Goal: Task Accomplishment & Management: Use online tool/utility

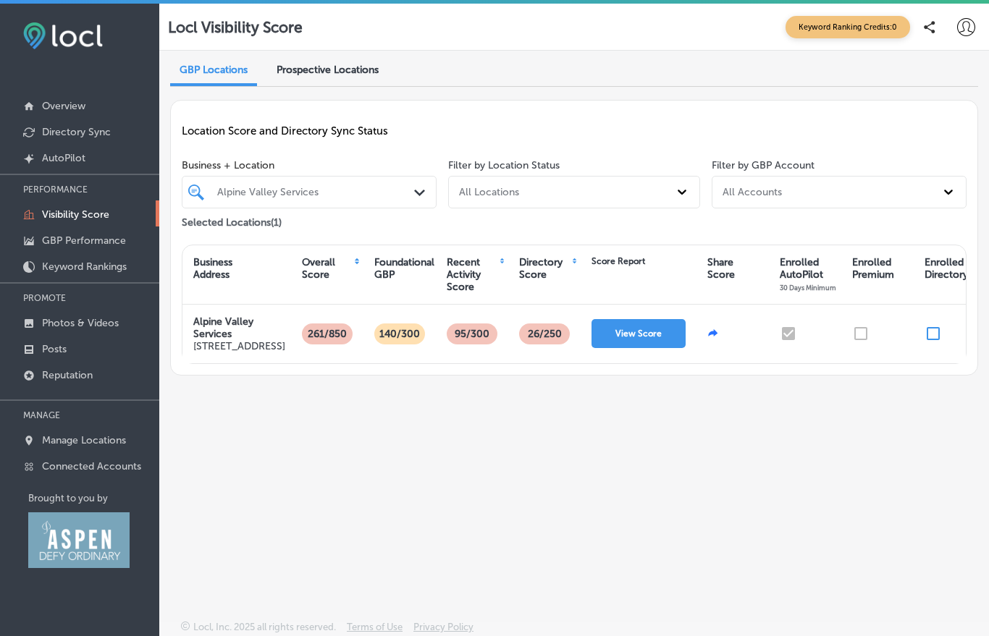
scroll to position [22, 0]
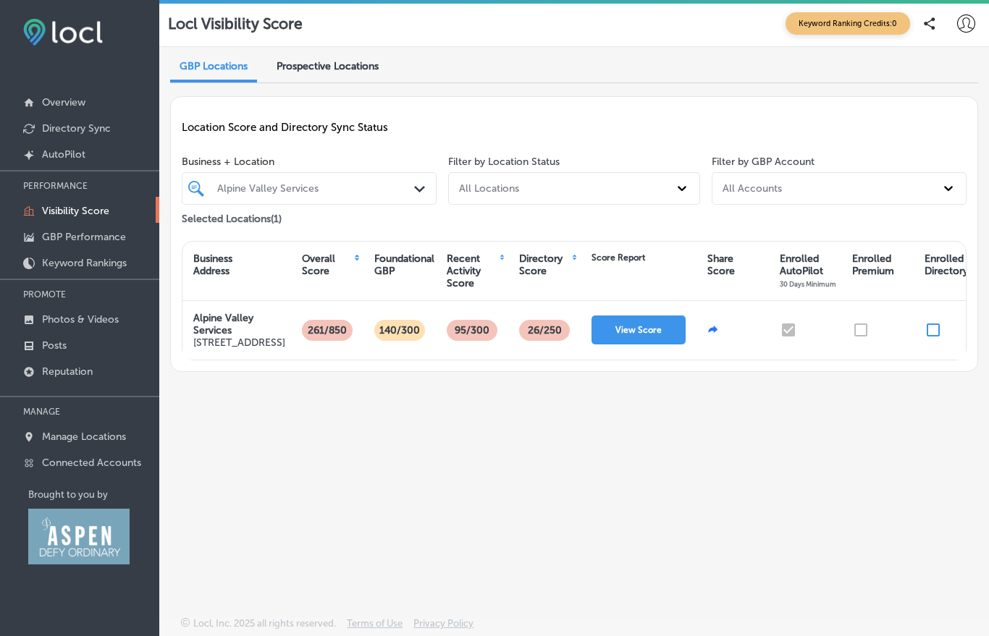
click at [629, 337] on button "View Score" at bounding box center [638, 330] width 94 height 29
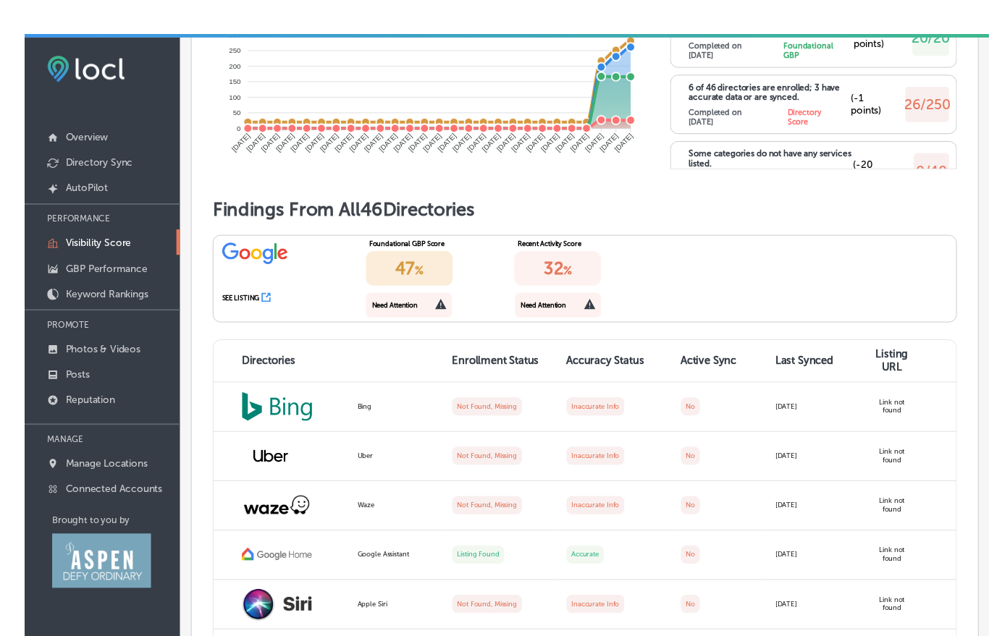
scroll to position [22, 0]
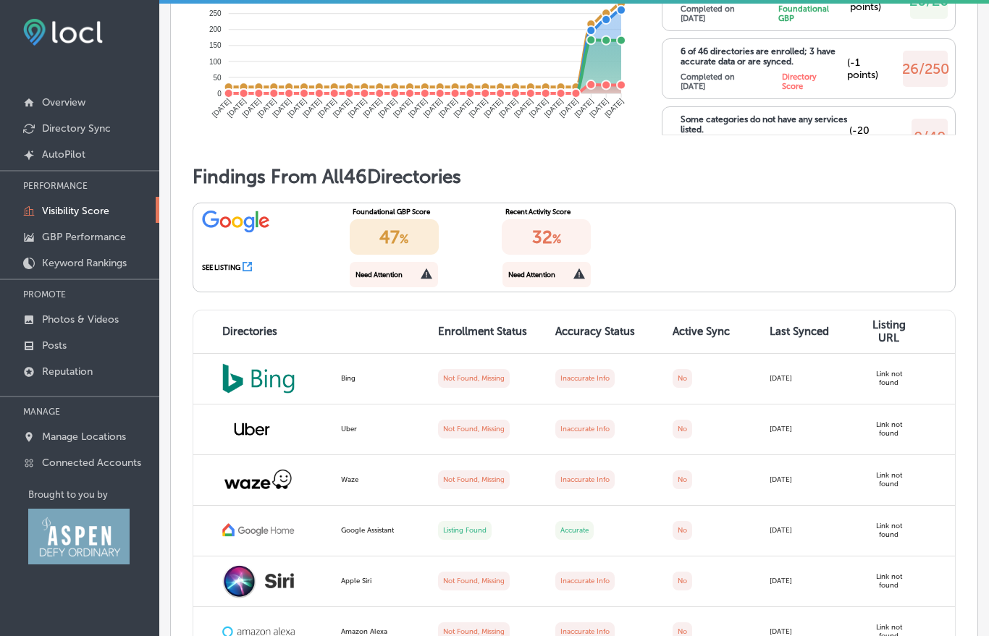
click at [472, 369] on label "Not Found, Missing" at bounding box center [474, 378] width 72 height 19
click at [266, 371] on img at bounding box center [258, 378] width 72 height 30
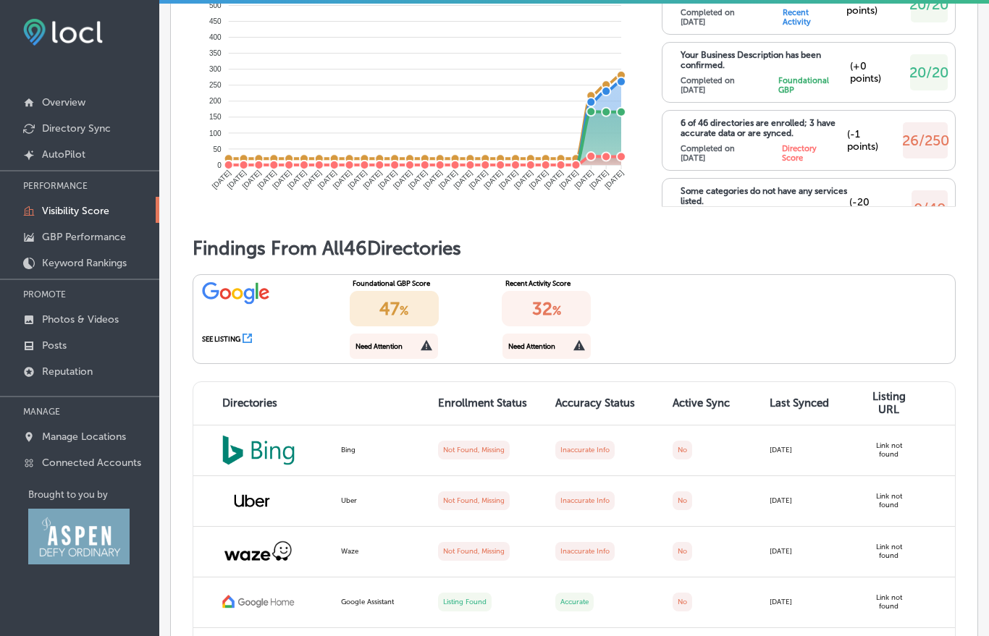
scroll to position [868, 0]
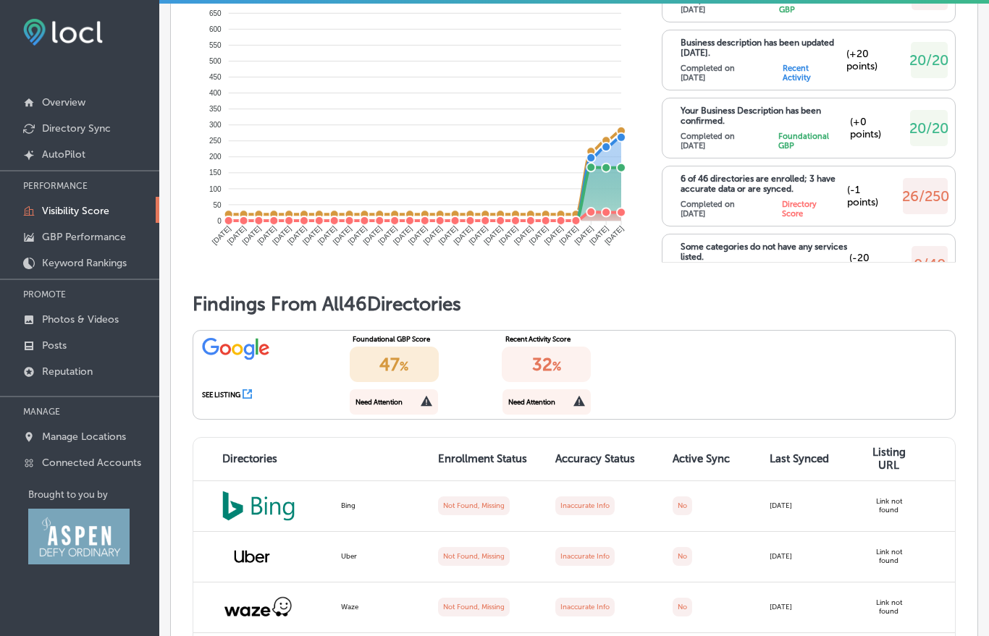
click at [394, 403] on div "Foundational GBP Score 47 % Need Attention" at bounding box center [421, 375] width 152 height 88
click at [394, 402] on div "Need Attention" at bounding box center [394, 401] width 88 height 25
click at [507, 395] on div "Need Attention" at bounding box center [546, 401] width 88 height 25
click at [395, 362] on div "47 %" at bounding box center [394, 364] width 89 height 35
click at [507, 360] on div "32 %" at bounding box center [546, 364] width 89 height 35
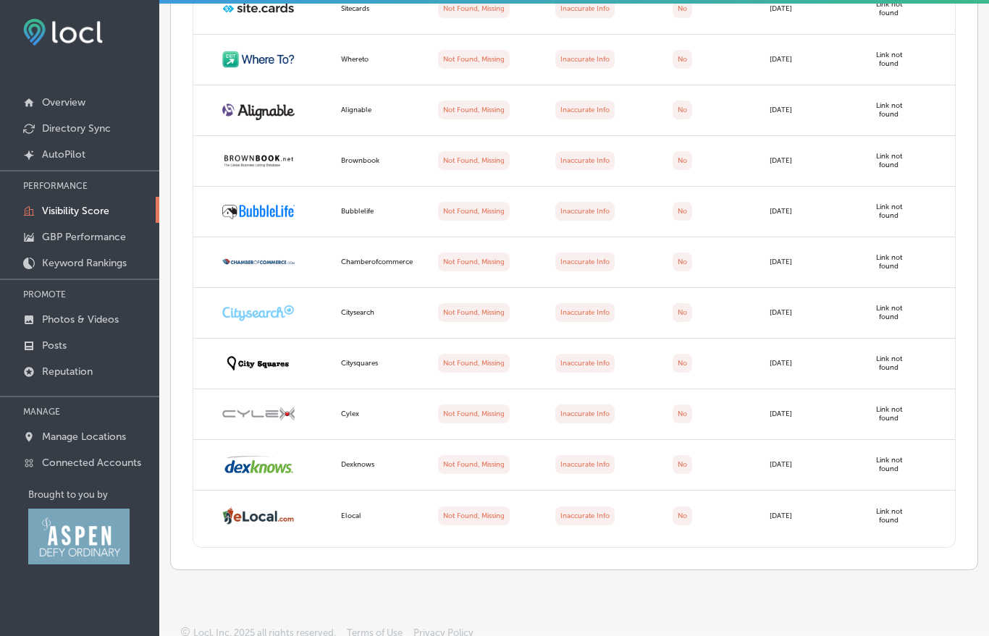
scroll to position [3087, 0]
click at [256, 356] on img at bounding box center [258, 364] width 72 height 22
click at [255, 360] on img at bounding box center [258, 364] width 72 height 22
click at [470, 360] on label "Not Found, Missing" at bounding box center [474, 364] width 72 height 19
click at [560, 355] on label "Inaccurate Info" at bounding box center [584, 364] width 59 height 19
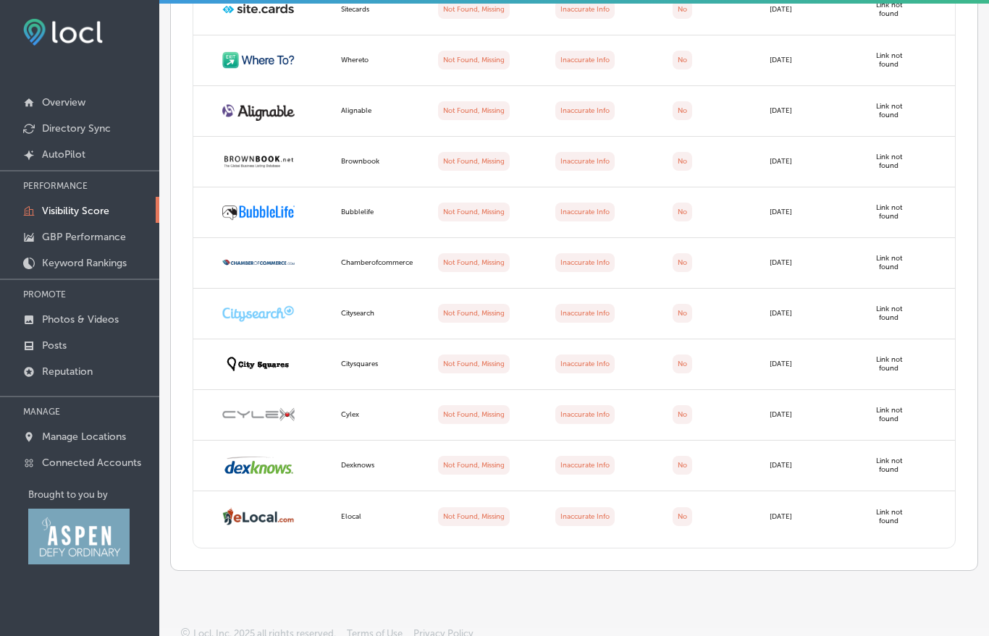
click at [657, 352] on td "Inaccurate Info" at bounding box center [604, 364] width 117 height 51
click at [761, 361] on td "[DATE]" at bounding box center [809, 364] width 97 height 51
click at [871, 362] on td "Link not found" at bounding box center [906, 364] width 97 height 51
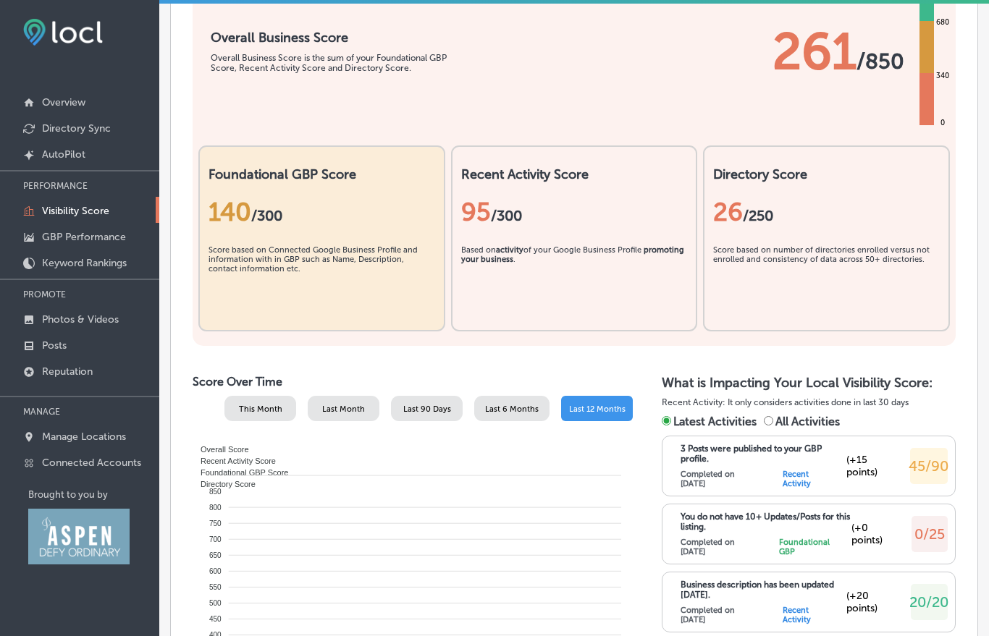
scroll to position [366, 0]
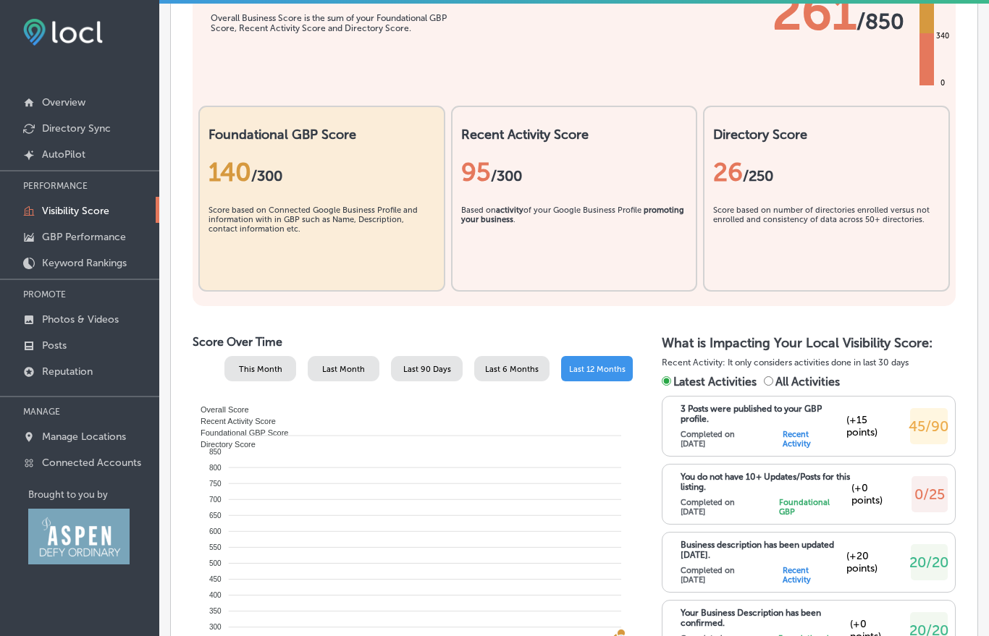
click at [248, 365] on span "This Month" at bounding box center [260, 369] width 43 height 9
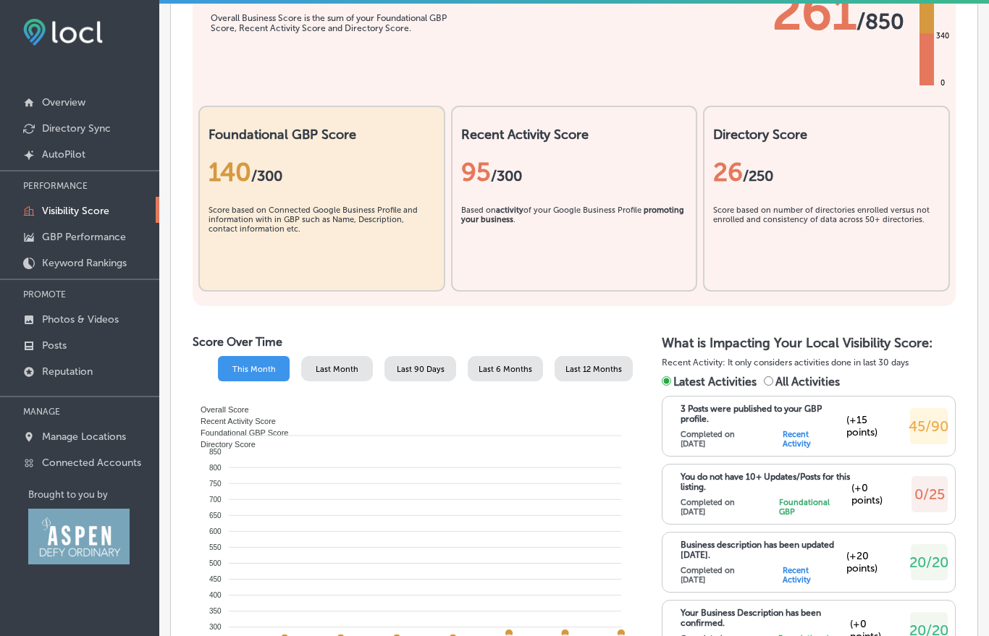
scroll to position [588, 0]
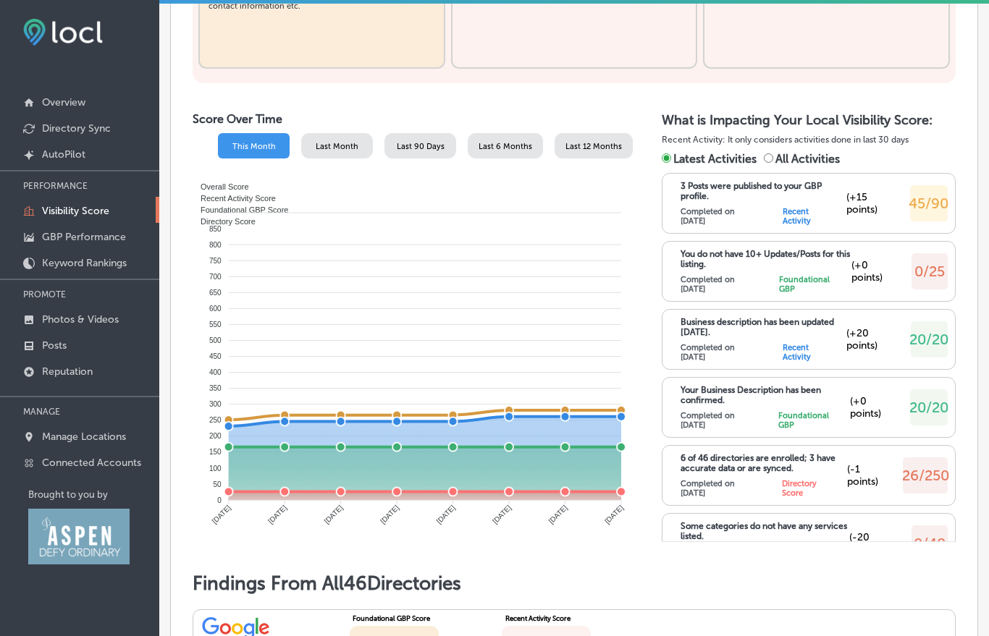
click at [329, 142] on span "Last Month" at bounding box center [337, 146] width 43 height 9
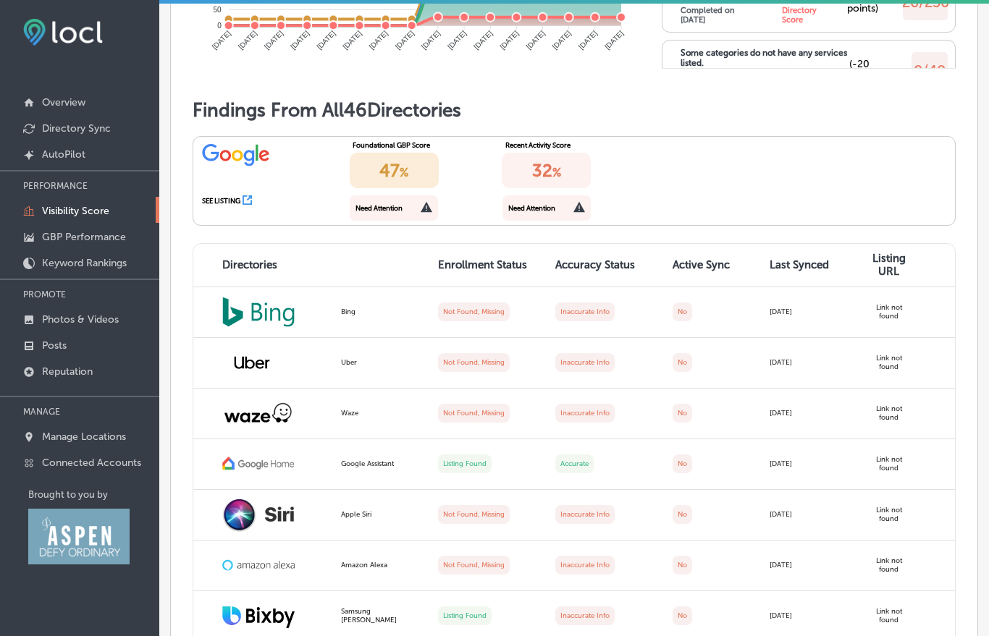
scroll to position [1121, 0]
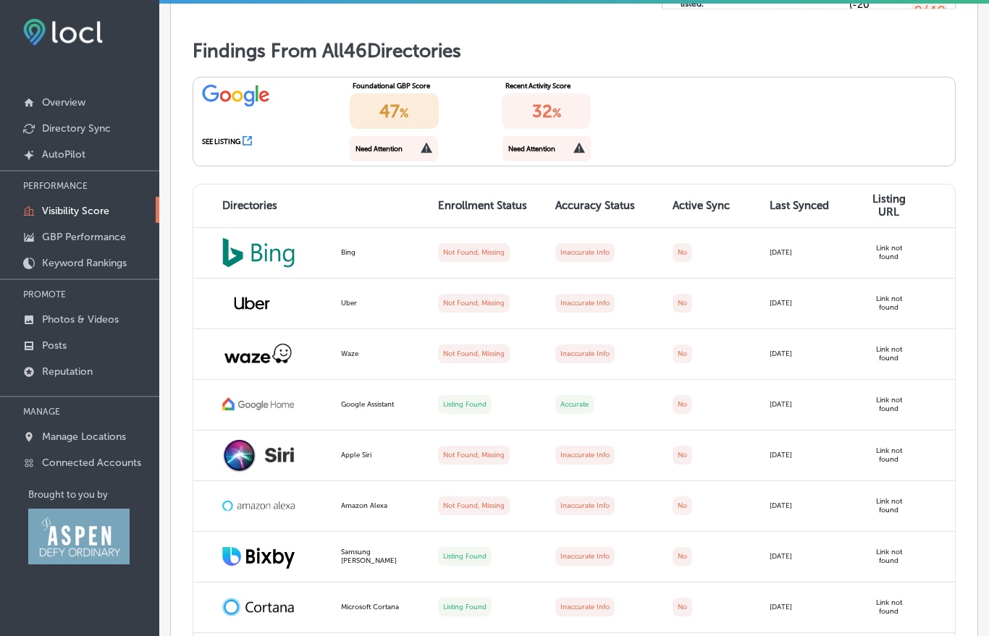
click at [241, 254] on img at bounding box center [258, 252] width 72 height 30
click at [235, 253] on img at bounding box center [258, 252] width 72 height 30
click at [460, 243] on label "Not Found, Missing" at bounding box center [474, 252] width 72 height 19
click at [459, 243] on label "Not Found, Missing" at bounding box center [474, 252] width 72 height 19
click at [482, 247] on label "Not Found, Missing" at bounding box center [474, 252] width 72 height 19
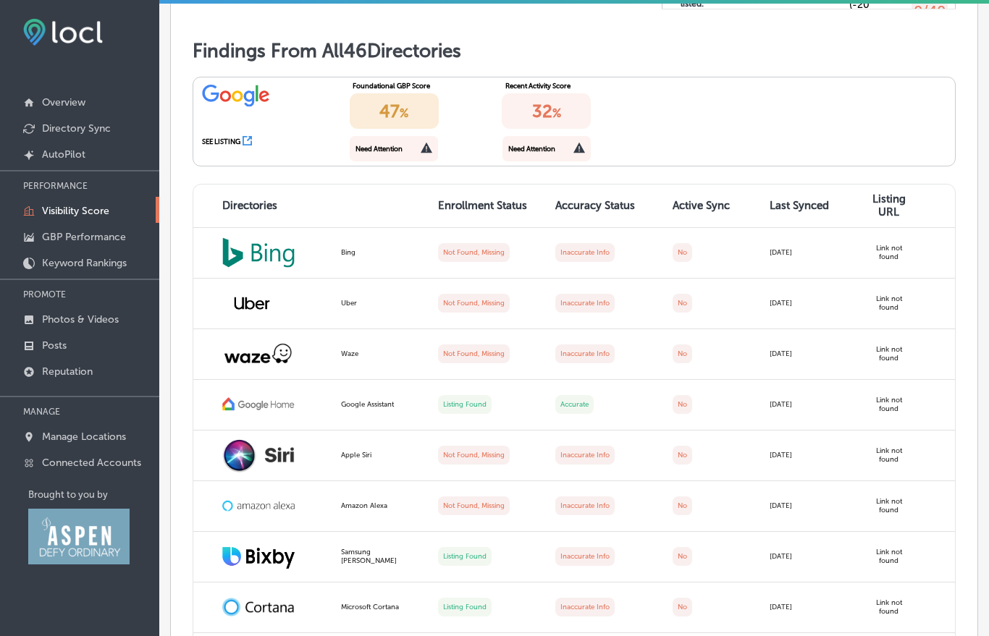
click at [578, 250] on label "Inaccurate Info" at bounding box center [584, 252] width 59 height 19
click at [673, 249] on label "No" at bounding box center [682, 252] width 20 height 19
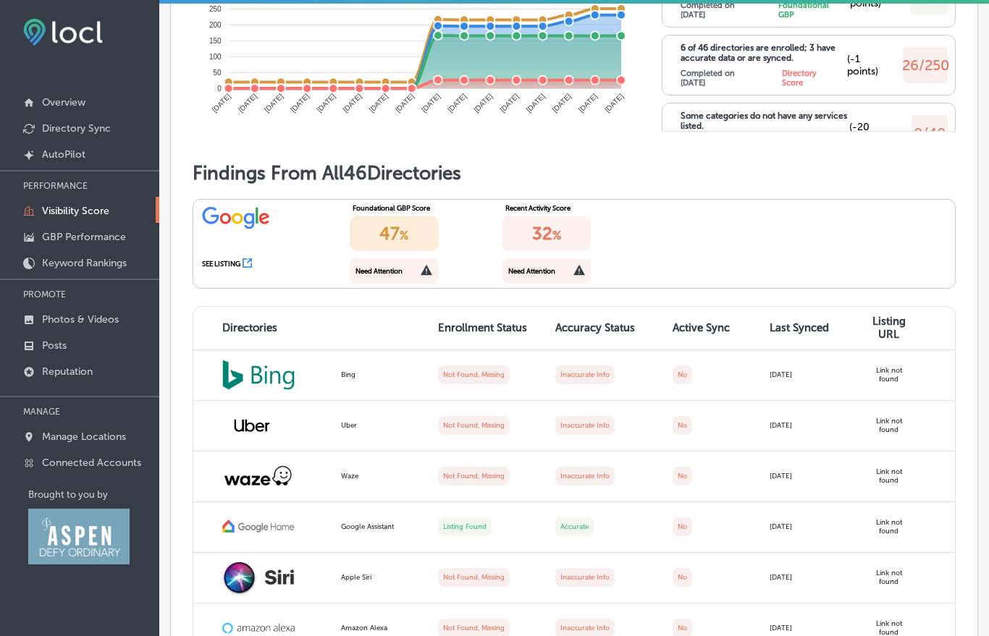
scroll to position [984, 0]
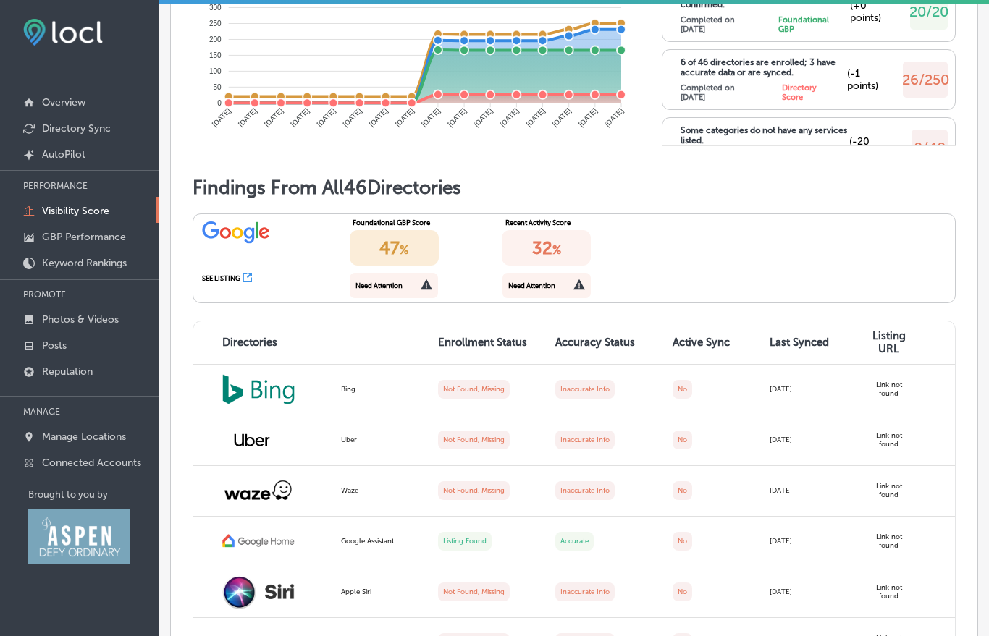
click at [390, 230] on div "47 %" at bounding box center [394, 247] width 89 height 35
click at [380, 244] on div "47 %" at bounding box center [394, 247] width 89 height 35
click at [515, 238] on div "32 %" at bounding box center [546, 247] width 89 height 35
click at [552, 282] on div "Need Attention" at bounding box center [531, 286] width 47 height 8
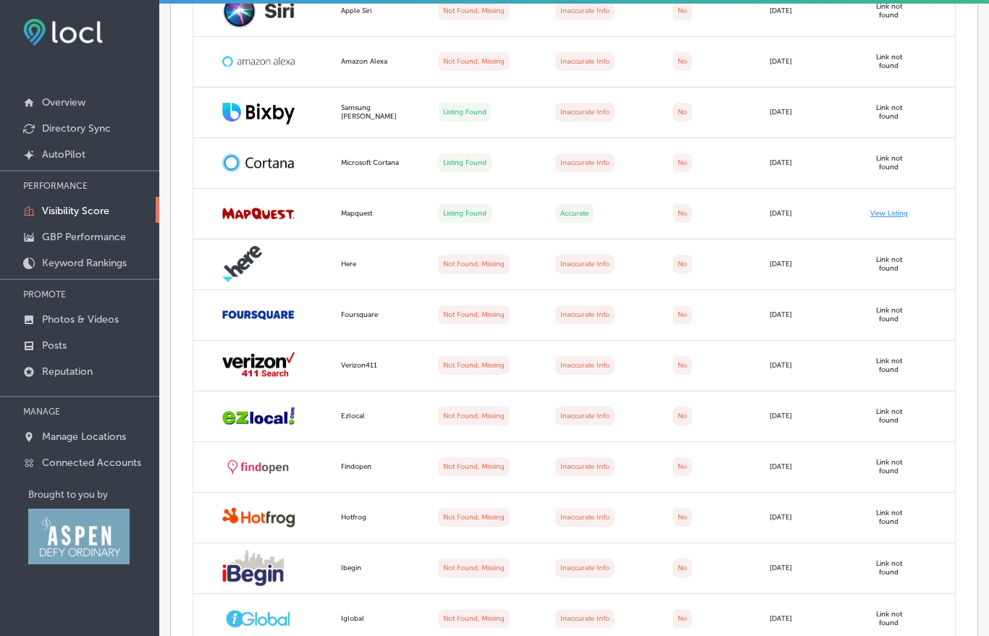
scroll to position [1605, 0]
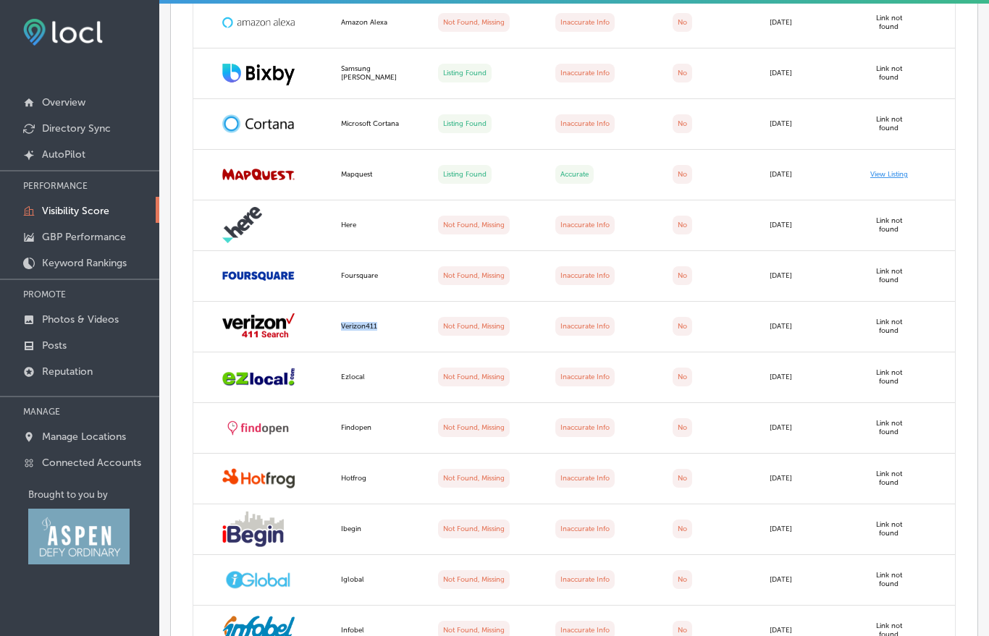
click at [277, 321] on img at bounding box center [258, 326] width 72 height 27
click at [248, 314] on img at bounding box center [258, 326] width 72 height 27
click at [244, 313] on img at bounding box center [258, 326] width 72 height 27
click at [195, 318] on td at bounding box center [262, 327] width 139 height 51
click at [782, 316] on td "[DATE]" at bounding box center [809, 327] width 97 height 51
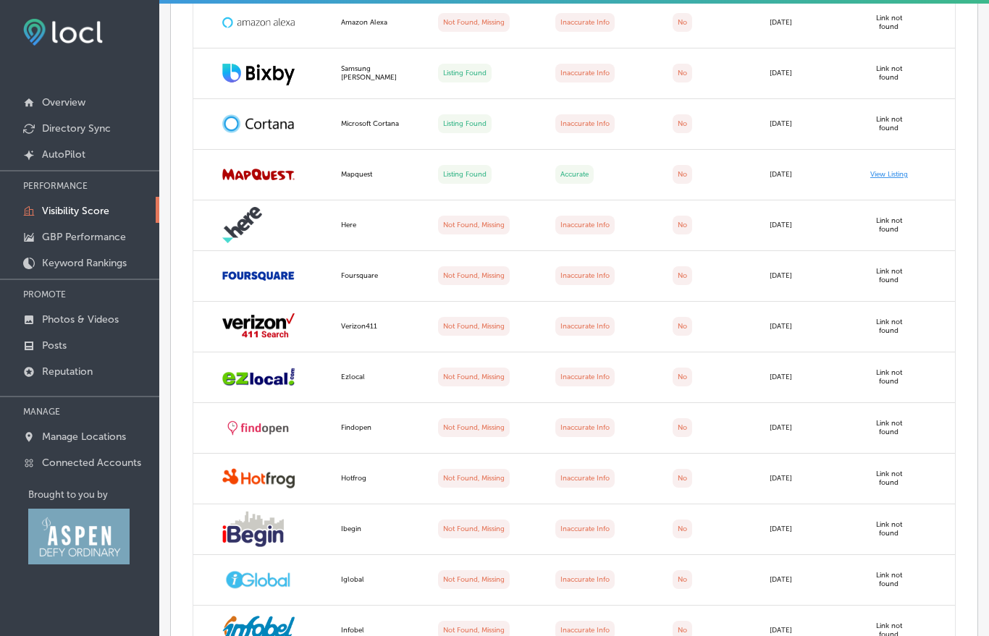
click at [878, 324] on td "Link not found" at bounding box center [906, 327] width 97 height 51
click at [669, 325] on td "No" at bounding box center [712, 327] width 97 height 51
click at [668, 325] on td "No" at bounding box center [712, 327] width 97 height 51
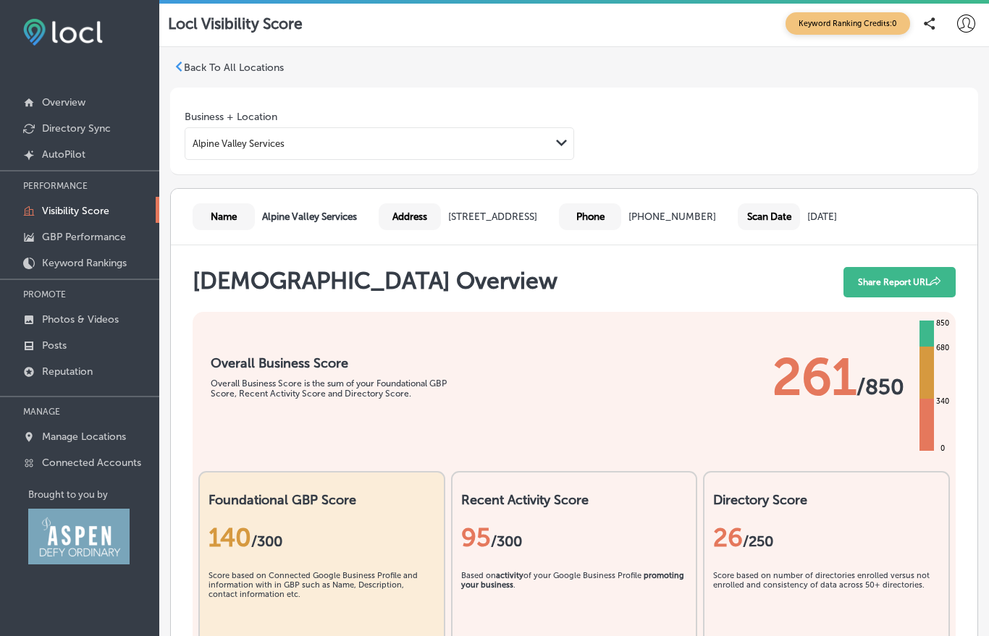
scroll to position [0, 0]
click at [56, 116] on link "Directory Sync" at bounding box center [79, 127] width 159 height 26
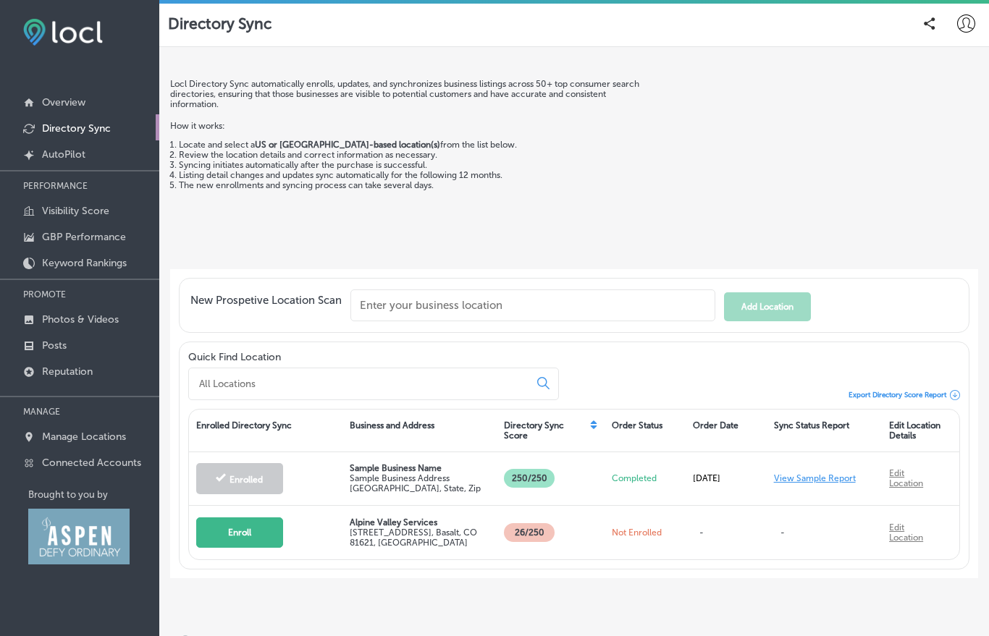
click at [622, 528] on p "Not Enrolled" at bounding box center [645, 533] width 67 height 10
click at [240, 521] on button "Enroll" at bounding box center [239, 533] width 87 height 30
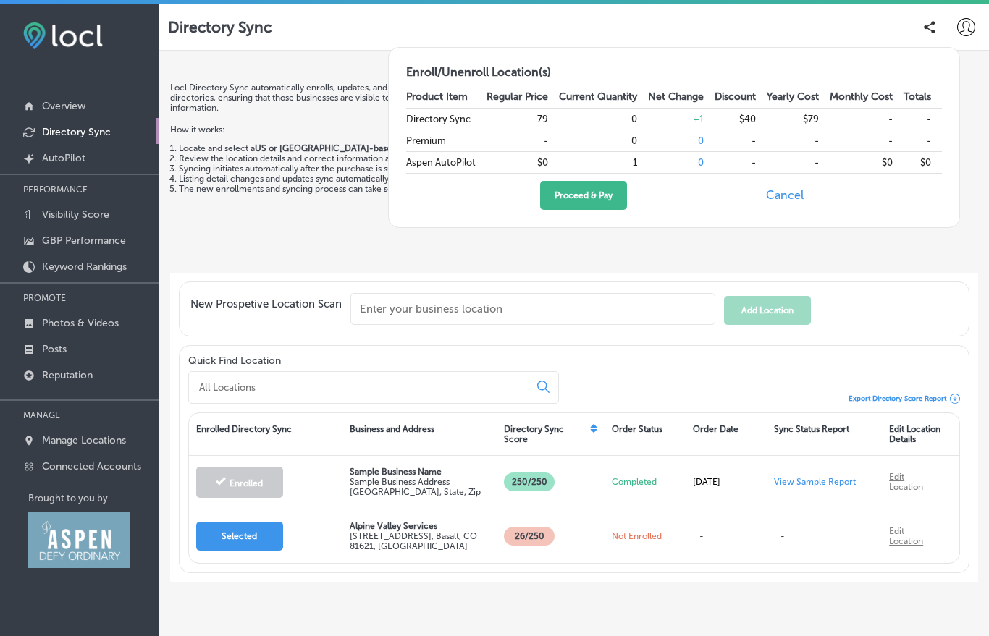
click at [769, 197] on button "Cancel" at bounding box center [784, 195] width 46 height 29
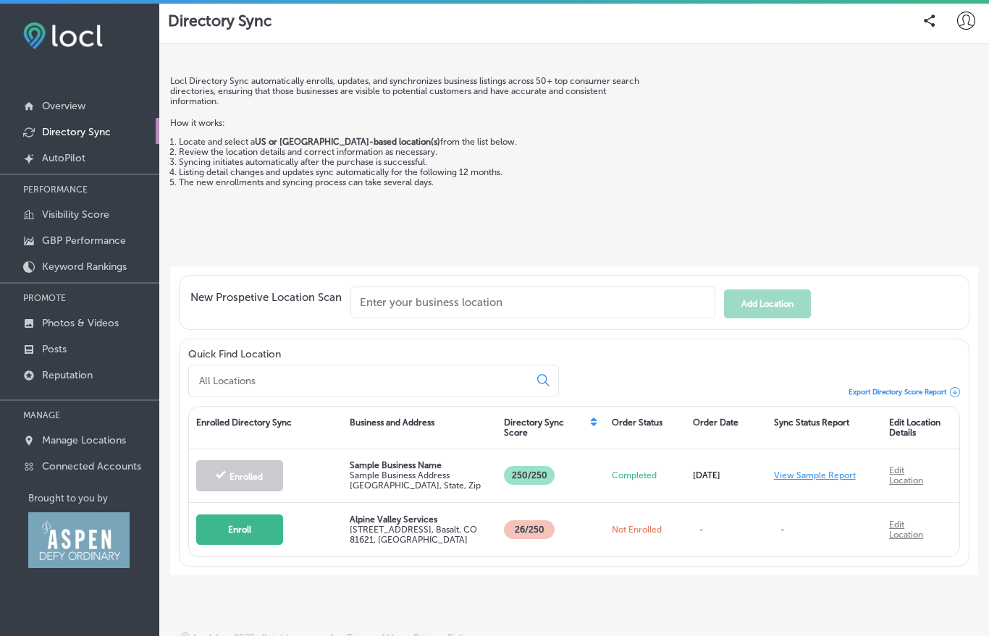
scroll to position [6, 0]
click at [513, 481] on p "250/250" at bounding box center [529, 476] width 51 height 19
click at [378, 478] on p "Sample Business Address" at bounding box center [420, 476] width 140 height 10
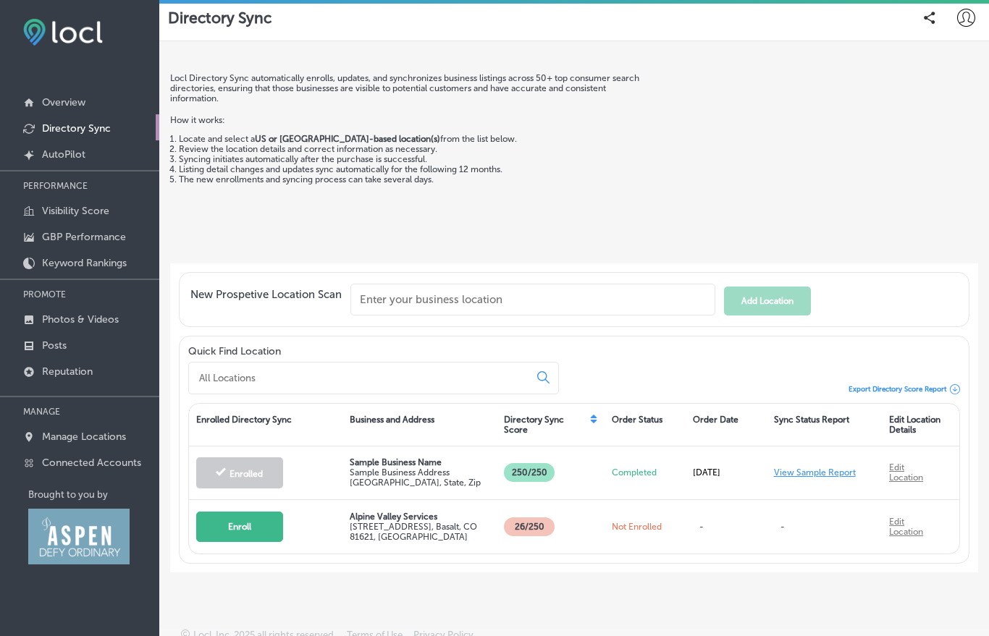
click at [516, 518] on p "26 /250" at bounding box center [529, 527] width 51 height 19
click at [234, 512] on button "Enroll" at bounding box center [239, 527] width 87 height 30
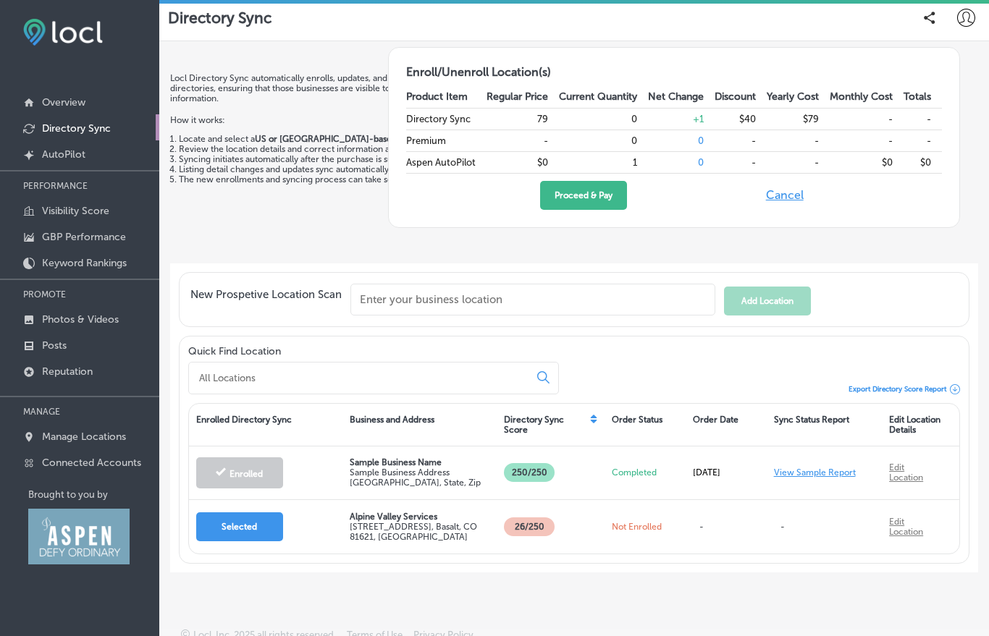
click at [685, 123] on td "+ 1" at bounding box center [681, 119] width 67 height 22
click at [671, 149] on td "0" at bounding box center [681, 141] width 67 height 22
click at [691, 205] on div "Proceed & Pay Cancel" at bounding box center [674, 195] width 536 height 29
click at [285, 214] on div "Locl Directory Sync automatically enrolls, updates, and synchronizes business l…" at bounding box center [409, 164] width 479 height 182
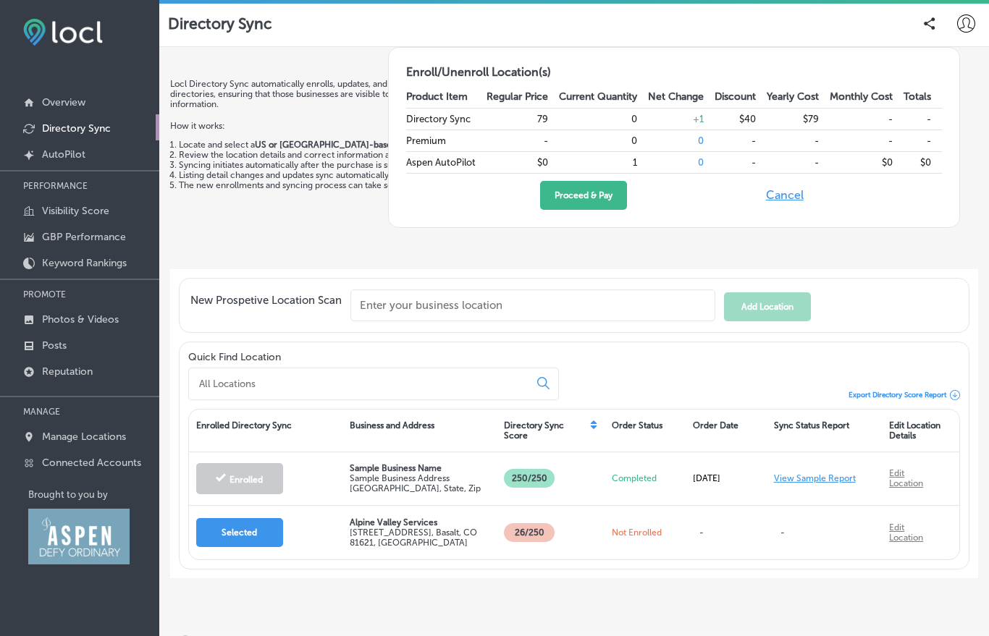
scroll to position [0, 0]
click at [778, 200] on button "Cancel" at bounding box center [784, 195] width 46 height 29
